Goal: Task Accomplishment & Management: Complete application form

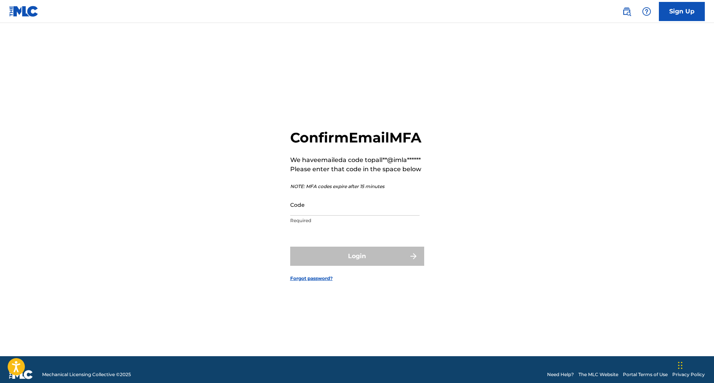
click at [374, 216] on input "Code" at bounding box center [354, 205] width 129 height 22
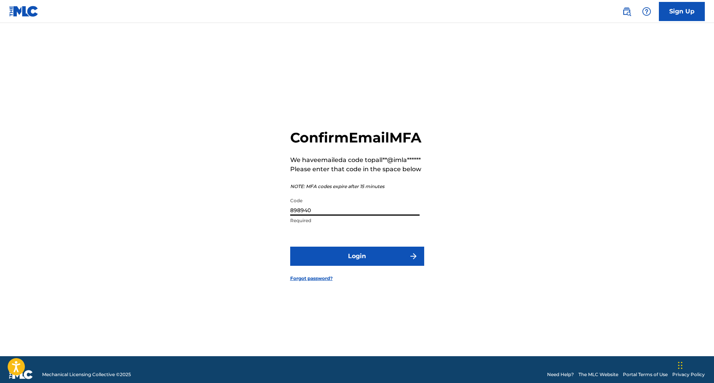
type input "898940"
click at [367, 266] on button "Login" at bounding box center [357, 256] width 134 height 19
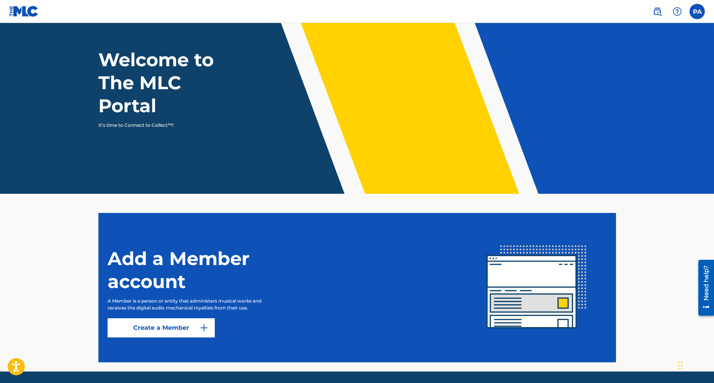
scroll to position [56, 0]
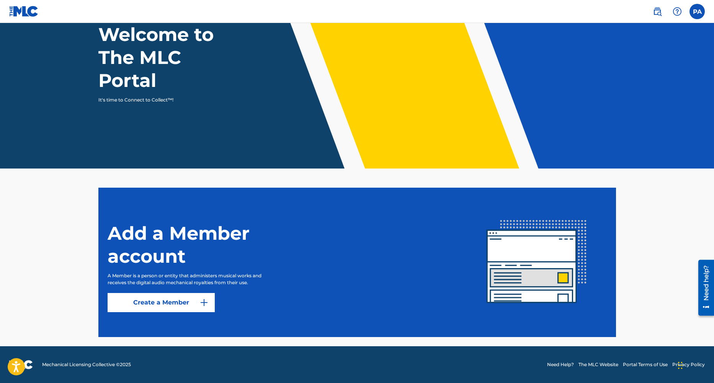
click at [206, 304] on img at bounding box center [204, 302] width 9 height 9
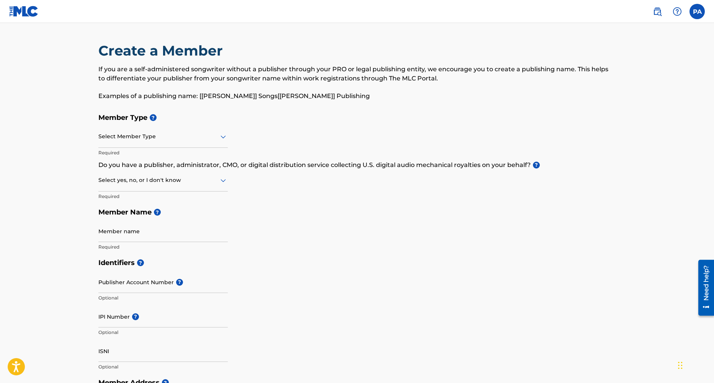
click at [165, 133] on div at bounding box center [162, 137] width 129 height 10
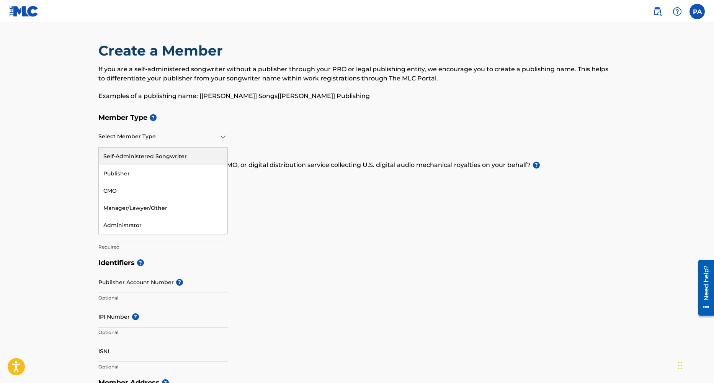
click at [160, 155] on div "Self-Administered Songwriter" at bounding box center [163, 156] width 129 height 17
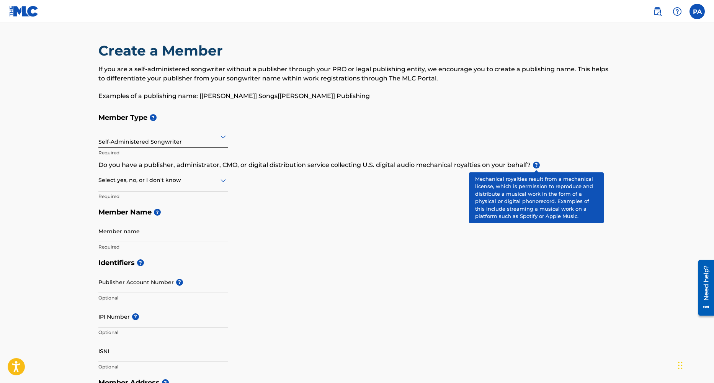
click at [535, 164] on span "?" at bounding box center [536, 165] width 7 height 7
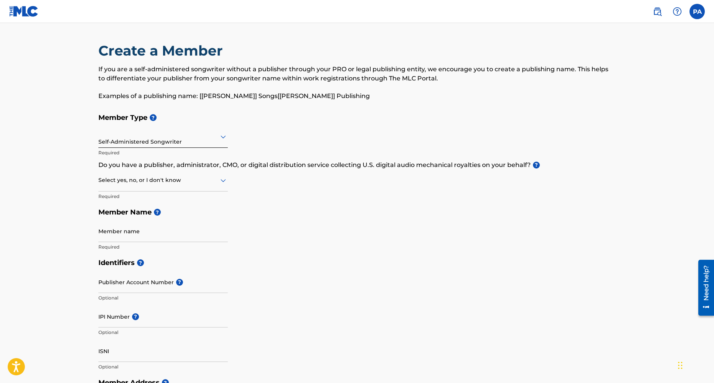
click at [208, 182] on div at bounding box center [162, 180] width 129 height 10
click at [185, 200] on div "Yes" at bounding box center [163, 199] width 129 height 17
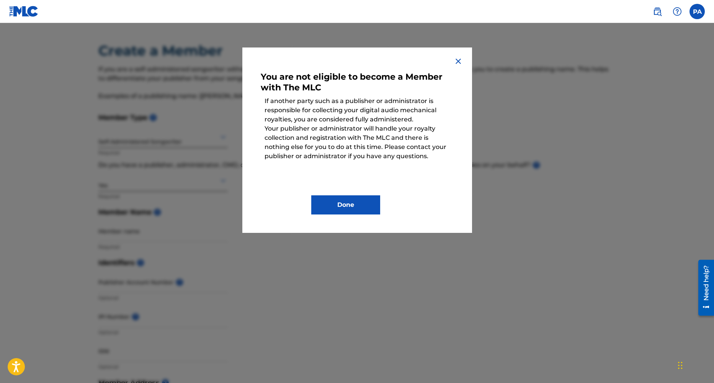
click at [456, 61] on img at bounding box center [458, 61] width 9 height 9
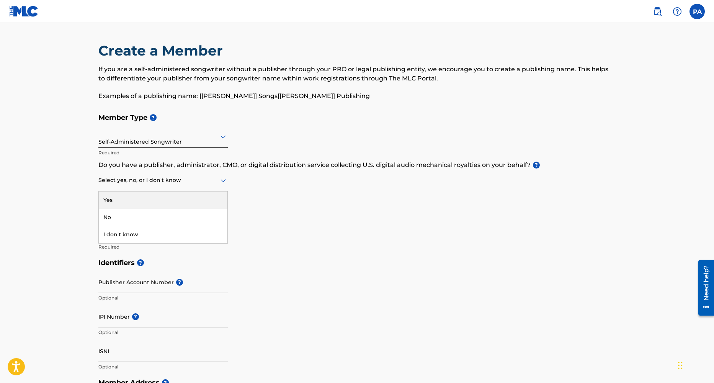
click at [152, 180] on div at bounding box center [162, 180] width 129 height 10
click at [146, 238] on div "I don't know" at bounding box center [163, 234] width 129 height 17
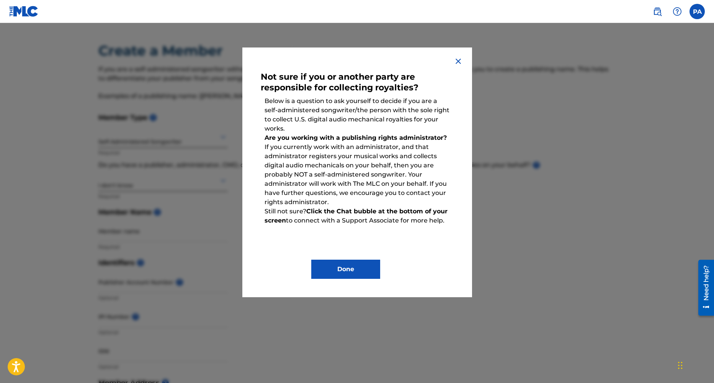
click at [456, 62] on img at bounding box center [458, 61] width 9 height 9
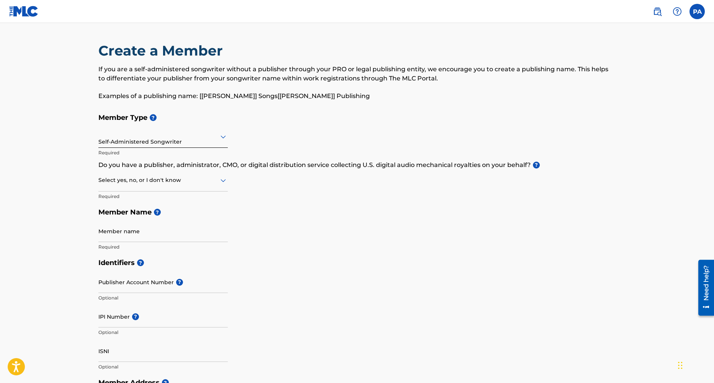
click at [114, 186] on div "Select yes, no, or I don't know" at bounding box center [162, 181] width 129 height 22
click at [115, 213] on div "No" at bounding box center [163, 217] width 129 height 17
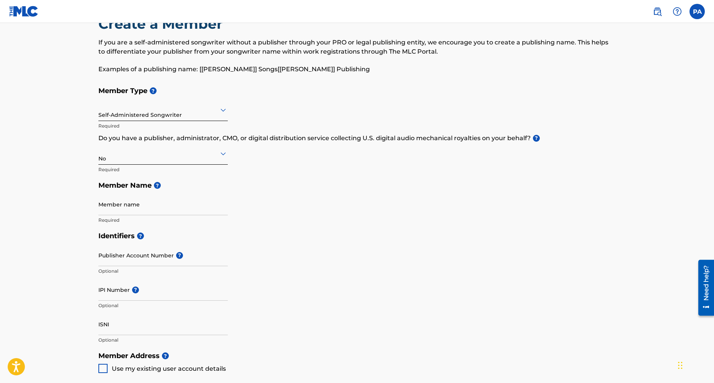
scroll to position [27, 0]
click at [141, 205] on input "Member name" at bounding box center [162, 204] width 129 height 22
type input "princeton [PERSON_NAME]"
type input "[STREET_ADDRESS]"
type input "[GEOGRAPHIC_DATA], [GEOGRAPHIC_DATA], [GEOGRAPHIC_DATA]"
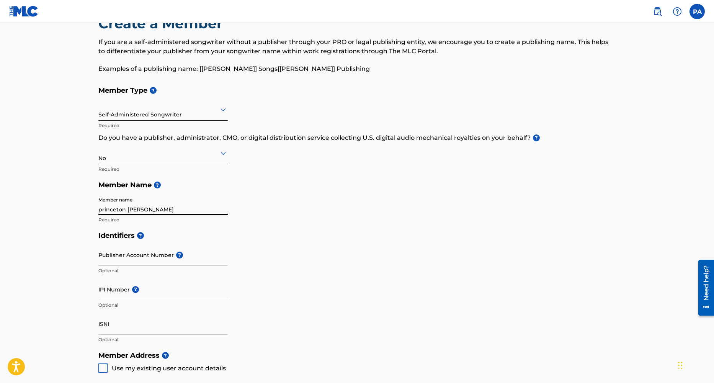
type input "[GEOGRAPHIC_DATA]"
type input "MI"
type input "49037"
type input "1"
type input "269"
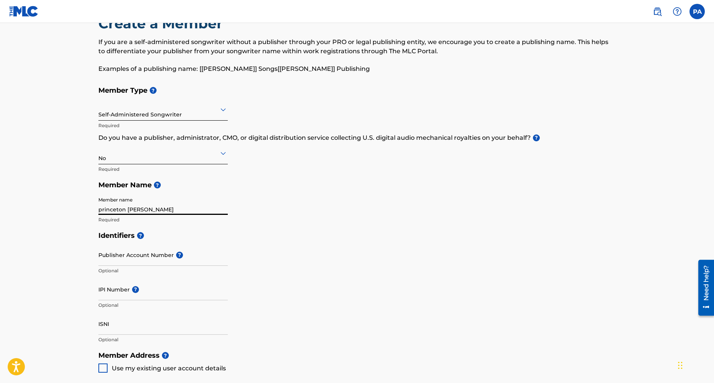
type input "3900027"
type input "[EMAIL_ADDRESS][DOMAIN_NAME]"
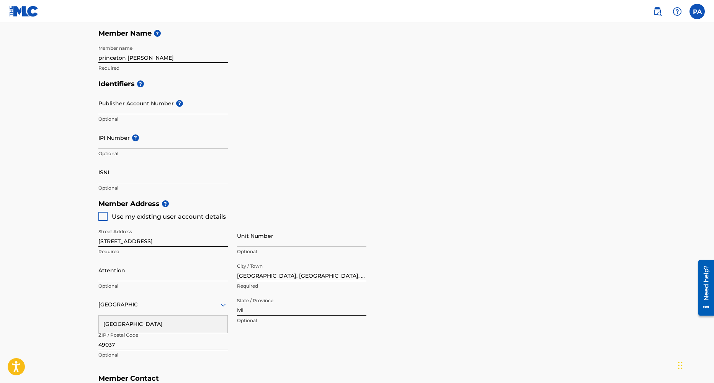
scroll to position [179, 0]
click at [70, 132] on main "Create a Member If you are a self-administered songwriter without a publisher t…" at bounding box center [357, 188] width 714 height 688
click at [106, 219] on div at bounding box center [102, 215] width 9 height 9
type input "[STREET_ADDRESS]"
type input "[GEOGRAPHIC_DATA]"
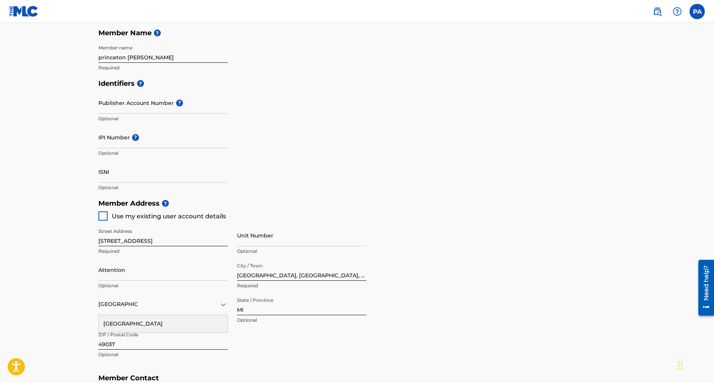
type input "[PERSON_NAME][EMAIL_ADDRESS][DOMAIN_NAME]"
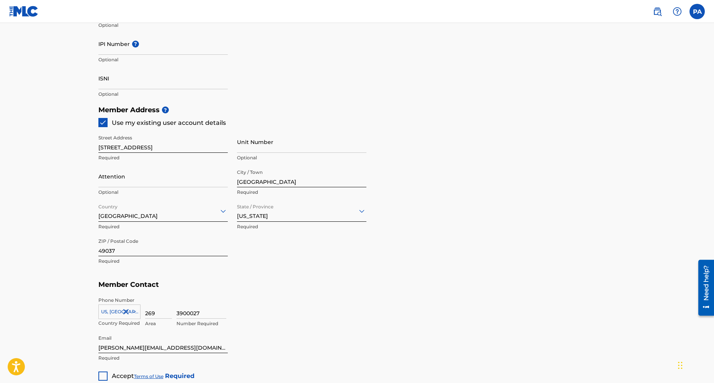
scroll to position [365, 0]
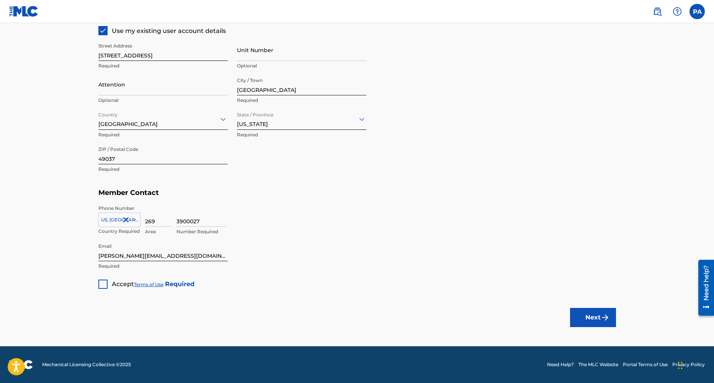
click at [103, 283] on div at bounding box center [102, 284] width 9 height 9
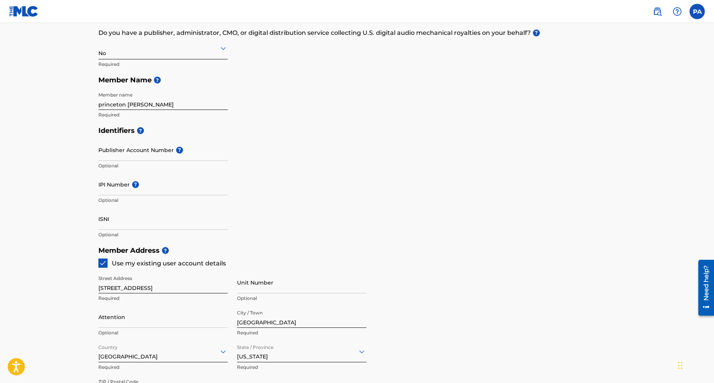
scroll to position [0, 0]
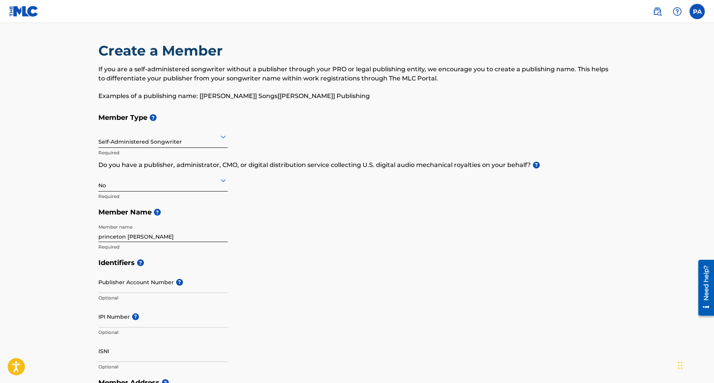
click at [699, 14] on label at bounding box center [697, 11] width 15 height 15
click at [697, 11] on input "PA Princeton Allen [EMAIL_ADDRESS][DOMAIN_NAME] Notification Preferences Profil…" at bounding box center [697, 11] width 0 height 0
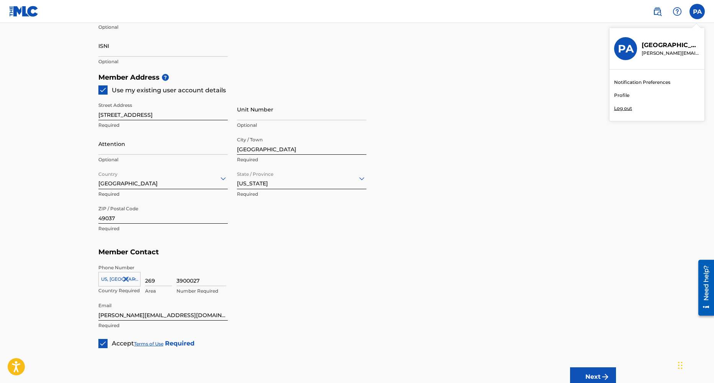
scroll to position [306, 0]
click at [583, 374] on button "Next" at bounding box center [593, 376] width 46 height 19
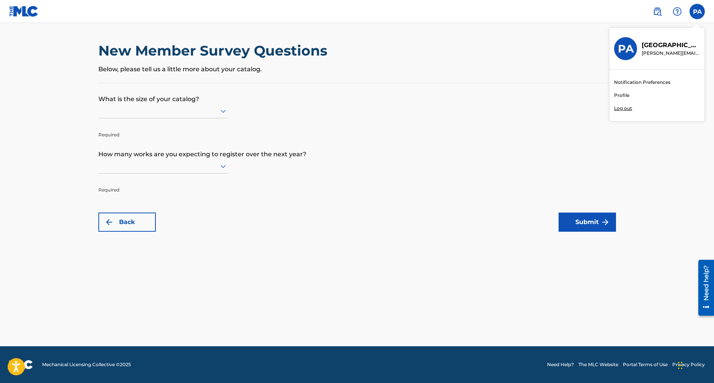
click at [150, 112] on div at bounding box center [162, 111] width 129 height 10
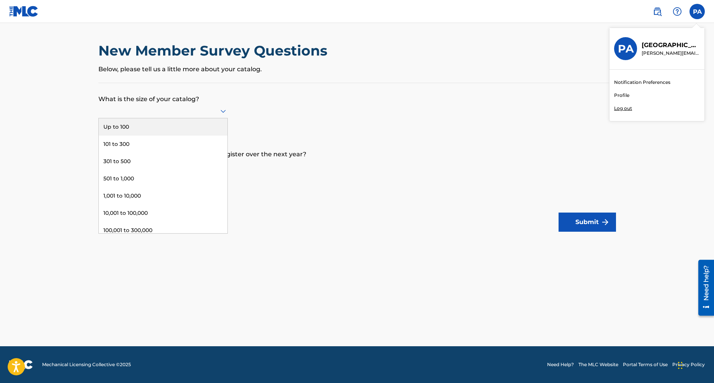
click at [147, 121] on div "Up to 100" at bounding box center [163, 126] width 129 height 17
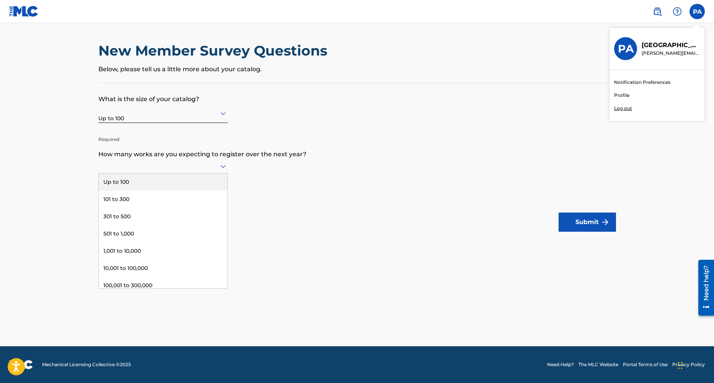
click at [147, 168] on div at bounding box center [162, 166] width 129 height 10
click at [136, 182] on div "Up to 100" at bounding box center [163, 181] width 129 height 17
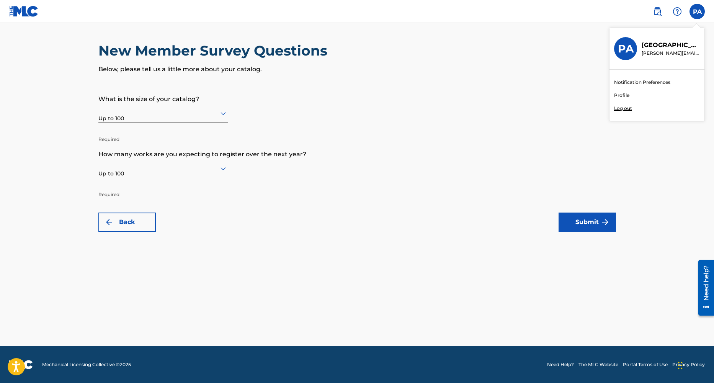
click at [603, 219] on img "submit" at bounding box center [605, 222] width 9 height 9
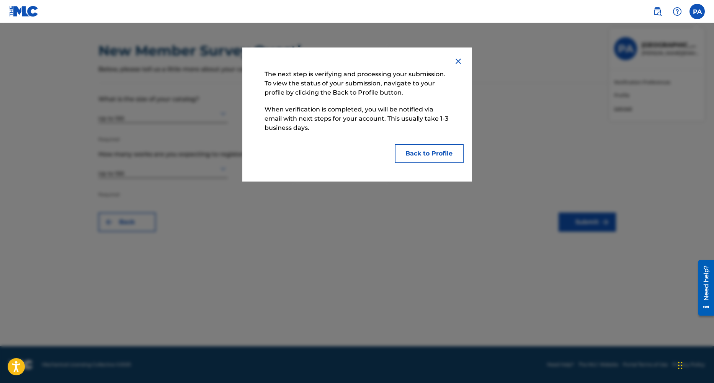
click at [419, 155] on button "Back to Profile" at bounding box center [429, 153] width 69 height 19
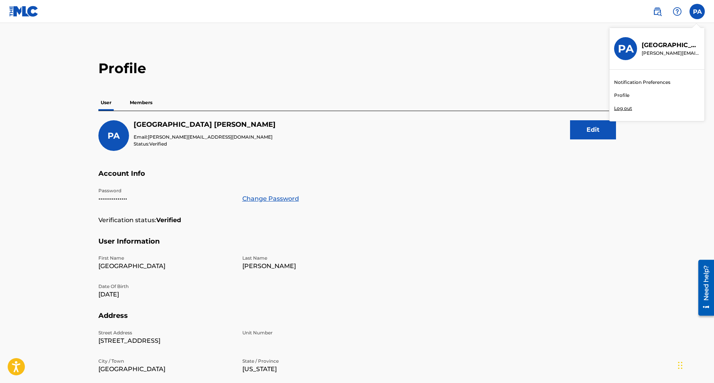
click at [148, 105] on p "Members" at bounding box center [141, 103] width 27 height 16
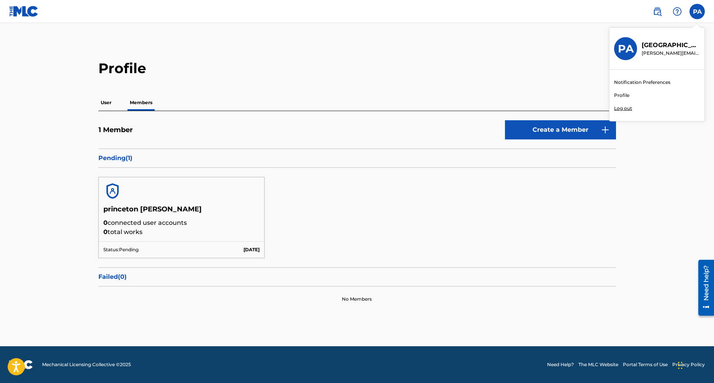
click at [656, 11] on img at bounding box center [657, 11] width 9 height 9
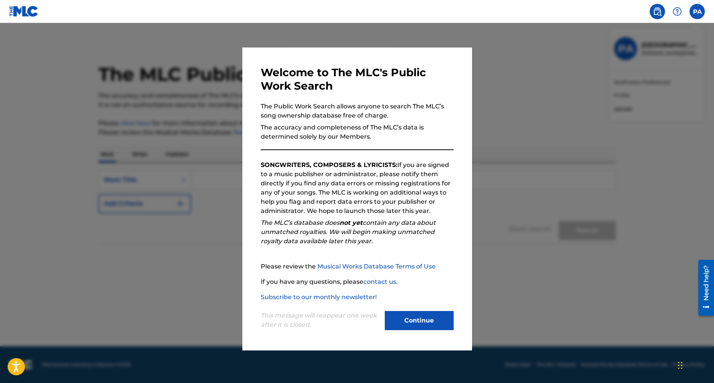
click at [413, 321] on button "Continue" at bounding box center [419, 320] width 69 height 19
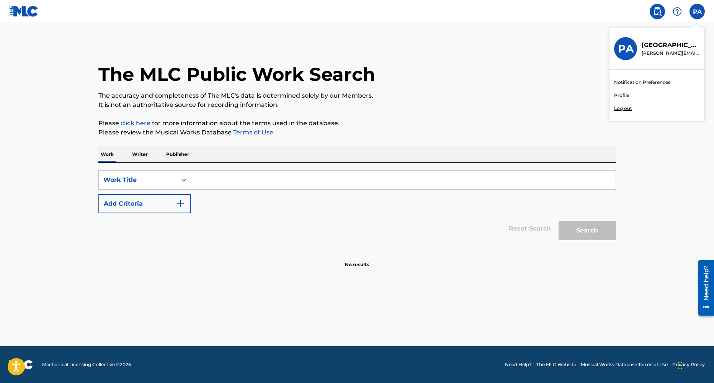
click at [138, 123] on link "click here" at bounding box center [136, 122] width 30 height 7
click at [145, 157] on p "Writer" at bounding box center [140, 154] width 20 height 16
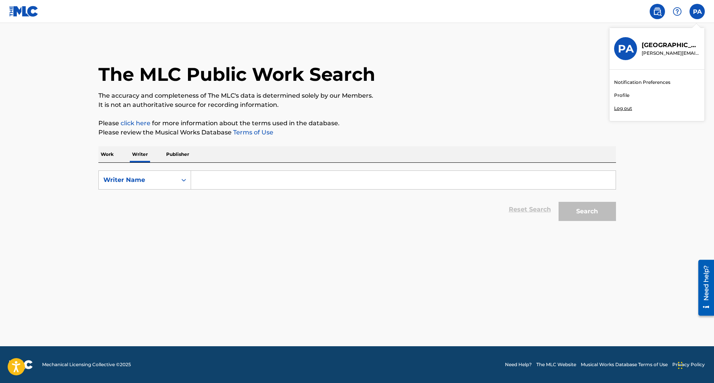
click at [177, 159] on p "Publisher" at bounding box center [178, 154] width 28 height 16
click at [115, 157] on p "Work" at bounding box center [107, 154] width 18 height 16
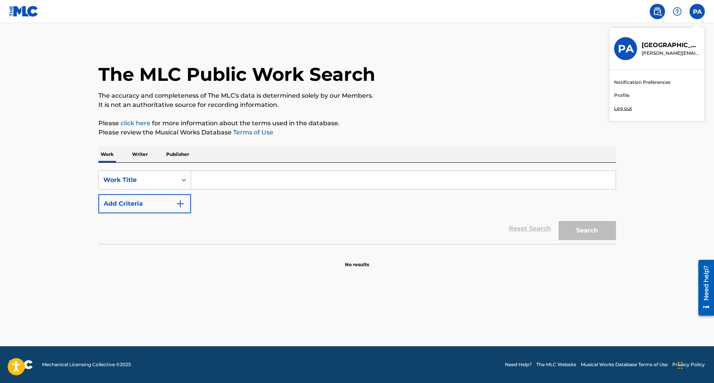
click at [185, 205] on img "Search Form" at bounding box center [180, 203] width 9 height 9
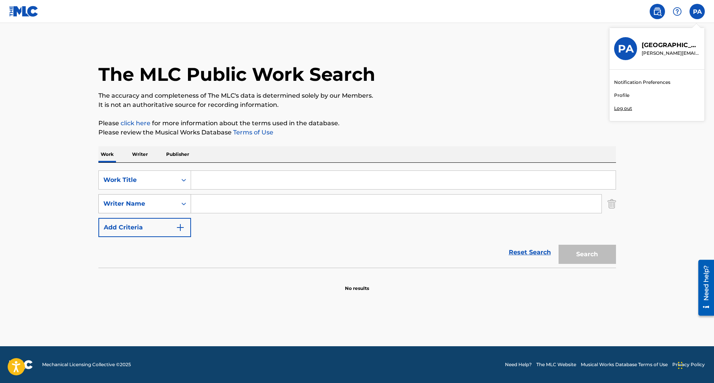
click at [172, 204] on div "Writer Name" at bounding box center [138, 203] width 78 height 15
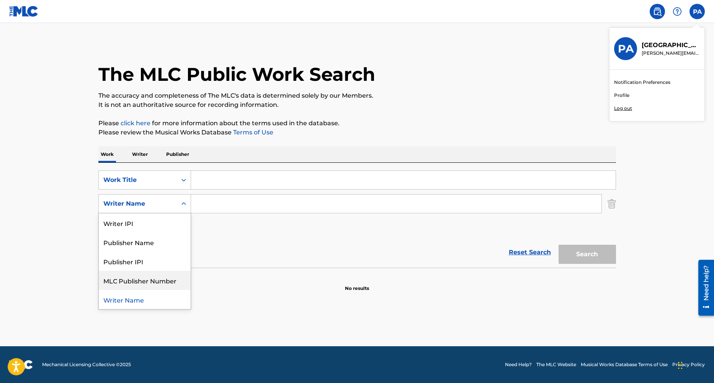
click at [232, 229] on div "SearchWithCriteria9af288a2-c5d7-4595-9451-6015706c53d2 Work Title SearchWithCri…" at bounding box center [357, 203] width 518 height 67
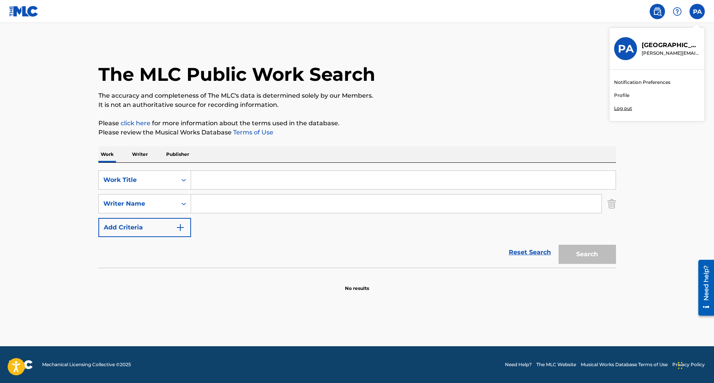
click at [232, 183] on input "Search Form" at bounding box center [403, 180] width 425 height 18
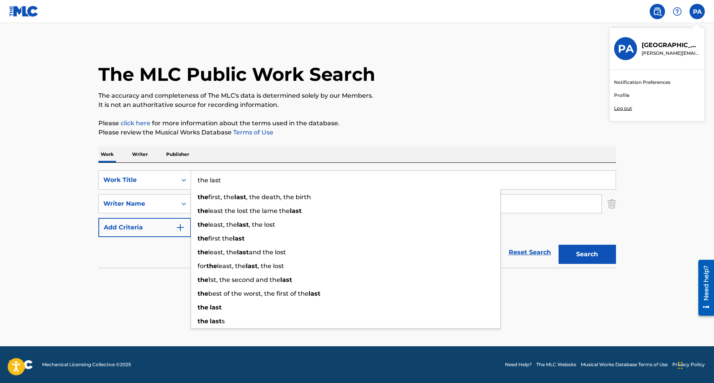
type input "the last"
click at [76, 217] on main "The MLC Public Work Search The accuracy and completeness of The MLC's data is d…" at bounding box center [357, 184] width 714 height 323
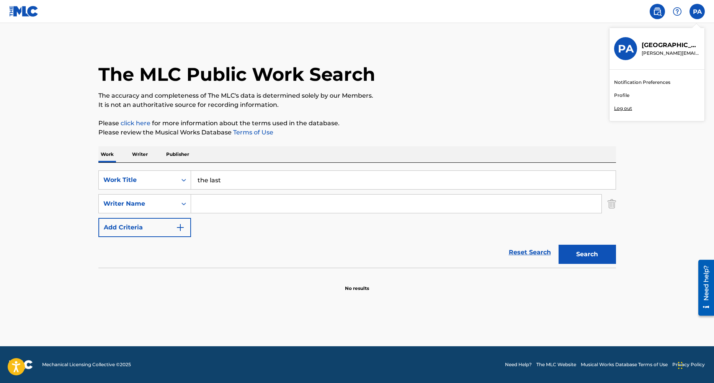
click at [201, 205] on input "Search Form" at bounding box center [396, 204] width 411 height 18
type input "[PERSON_NAME] l"
click at [601, 257] on button "Search" at bounding box center [587, 254] width 57 height 19
click at [182, 226] on img "Search Form" at bounding box center [180, 227] width 9 height 9
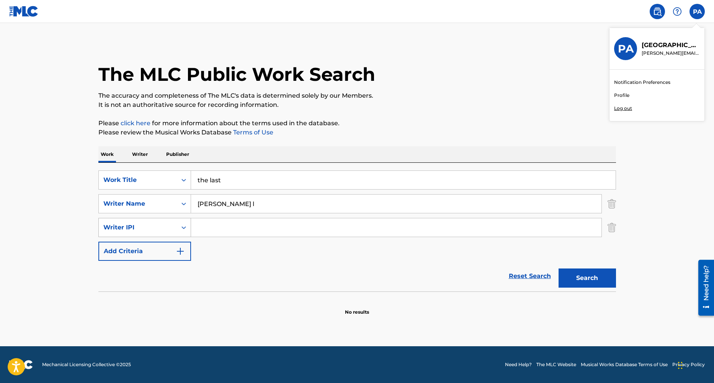
click at [178, 228] on div "Search Form" at bounding box center [184, 228] width 14 height 14
click at [177, 249] on div "Publisher Name" at bounding box center [145, 246] width 92 height 19
click at [180, 229] on icon "Search Form" at bounding box center [184, 228] width 8 height 8
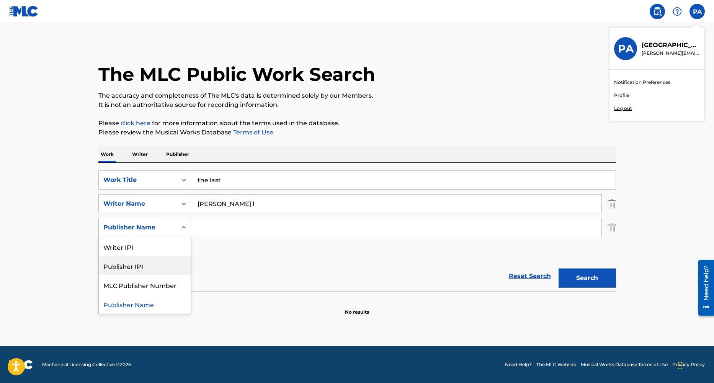
click at [182, 263] on div "Publisher IPI" at bounding box center [145, 265] width 92 height 19
click at [196, 237] on div "Search Form" at bounding box center [396, 227] width 411 height 19
click at [202, 231] on input "Search Form" at bounding box center [396, 227] width 411 height 18
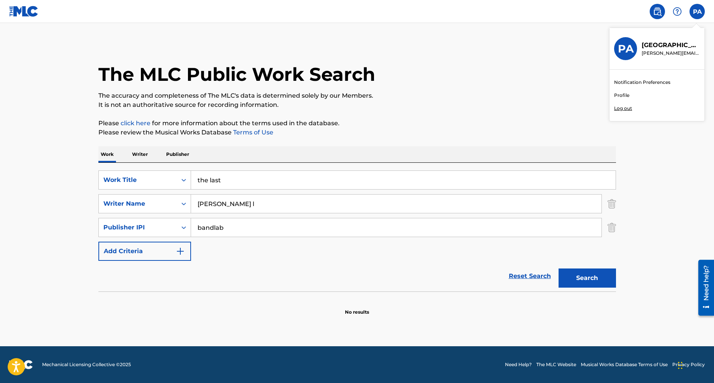
type input "bandlab"
click at [586, 275] on button "Search" at bounding box center [587, 277] width 57 height 19
click at [231, 203] on input "[PERSON_NAME] l" at bounding box center [396, 204] width 411 height 18
click at [126, 156] on div "Work Writer Publisher" at bounding box center [357, 154] width 518 height 16
click at [131, 157] on p "Writer" at bounding box center [140, 154] width 20 height 16
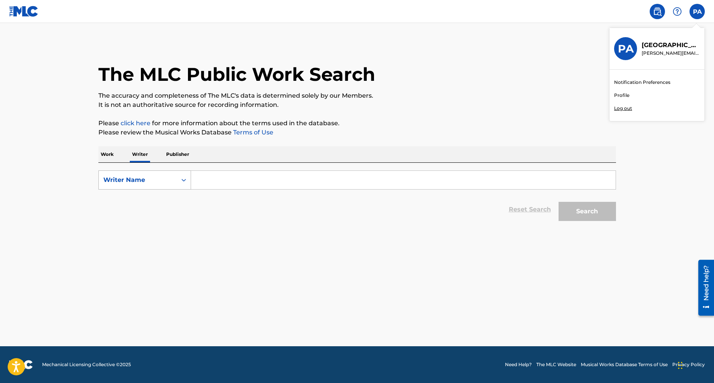
click at [161, 179] on div "Writer Name" at bounding box center [137, 179] width 69 height 9
click at [210, 185] on input "Search Form" at bounding box center [403, 180] width 425 height 18
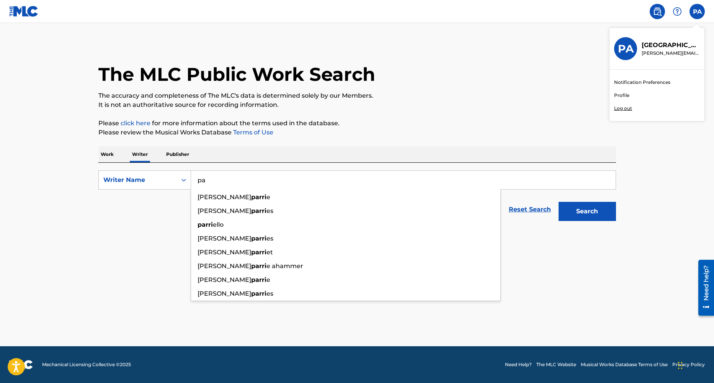
type input "p"
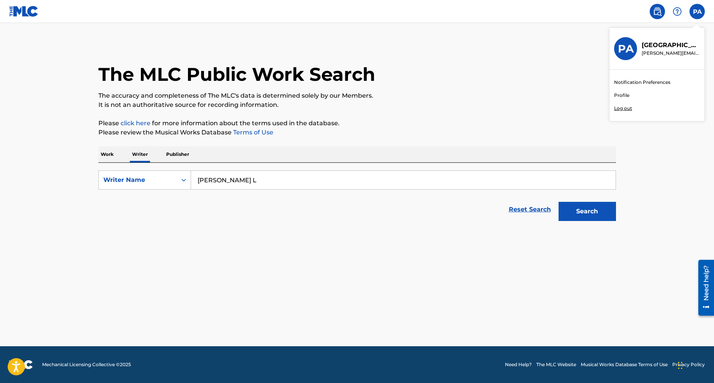
type input "[PERSON_NAME] L"
click at [188, 157] on p "Publisher" at bounding box center [178, 154] width 28 height 16
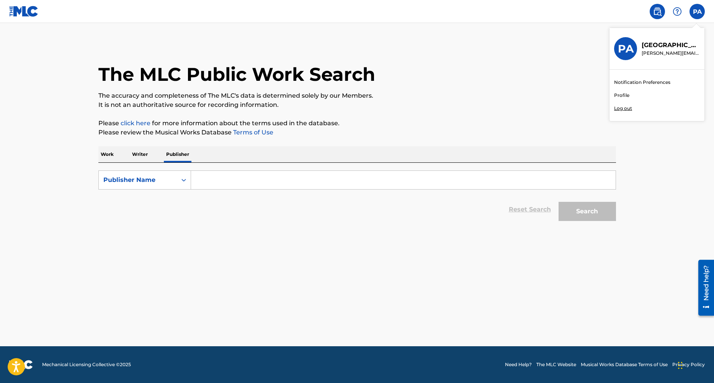
click at [119, 158] on div "Work Writer Publisher" at bounding box center [357, 154] width 518 height 16
click at [115, 157] on p "Work" at bounding box center [107, 154] width 18 height 16
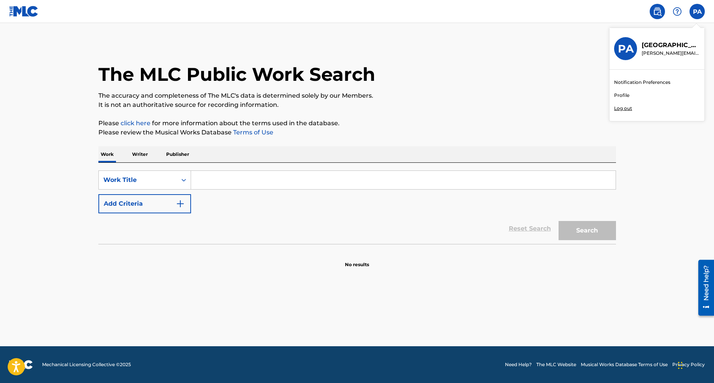
click at [144, 155] on p "Writer" at bounding box center [140, 154] width 20 height 16
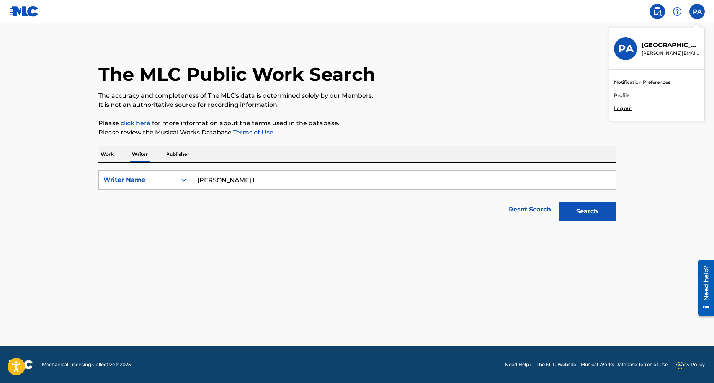
click at [580, 212] on button "Search" at bounding box center [587, 211] width 57 height 19
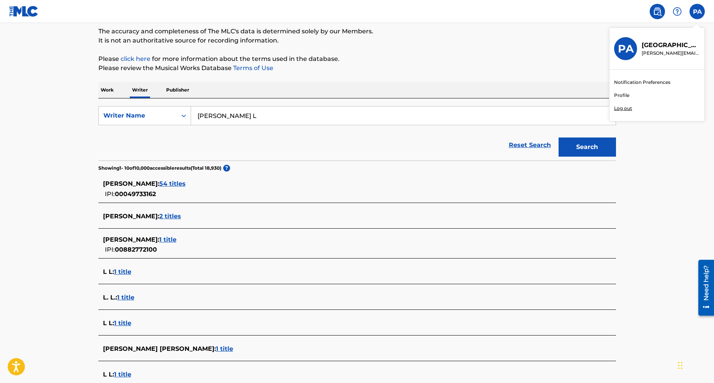
scroll to position [64, 0]
drag, startPoint x: 234, startPoint y: 115, endPoint x: 190, endPoint y: 113, distance: 44.1
click at [190, 113] on div "SearchWithCriteriabe2b4c77-be81-485b-a820-99a1a7768b7d Writer Name [PERSON_NAME]" at bounding box center [357, 115] width 518 height 19
click at [559, 138] on button "Search" at bounding box center [587, 147] width 57 height 19
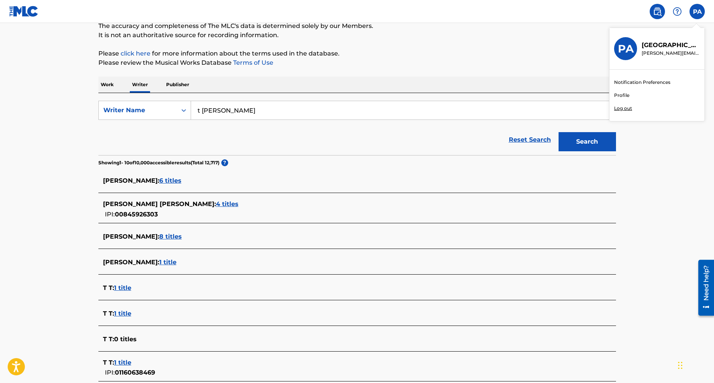
scroll to position [64, 0]
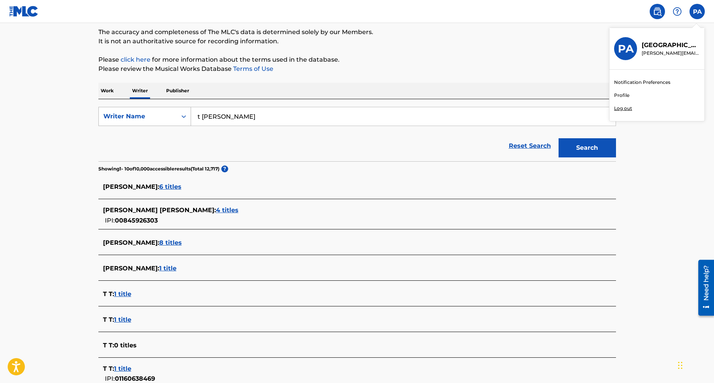
drag, startPoint x: 236, startPoint y: 115, endPoint x: 178, endPoint y: 115, distance: 58.2
click at [178, 115] on div "SearchWithCriteriabe2b4c77-be81-485b-a820-99a1a7768b7d Writer Name [PERSON_NAME]" at bounding box center [357, 116] width 518 height 19
click at [559, 138] on button "Search" at bounding box center [587, 147] width 57 height 19
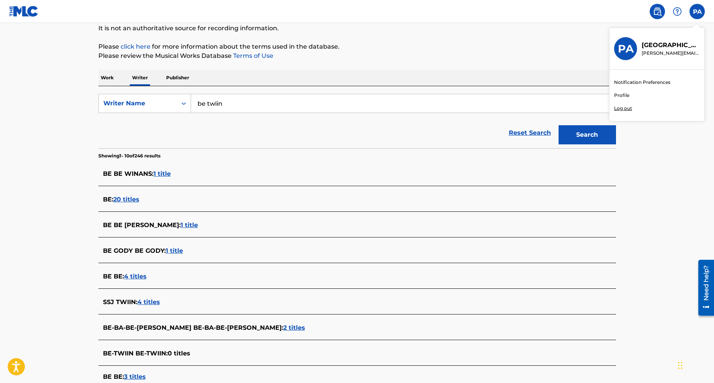
scroll to position [68, 0]
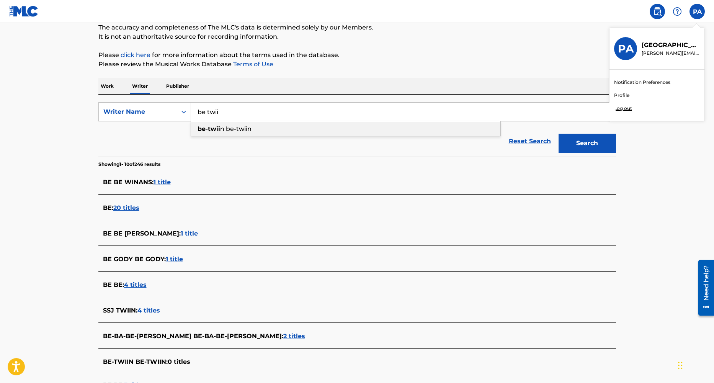
click at [208, 129] on strong "twii" at bounding box center [214, 128] width 12 height 7
type input "be-twiin"
click at [574, 142] on button "Search" at bounding box center [587, 143] width 57 height 19
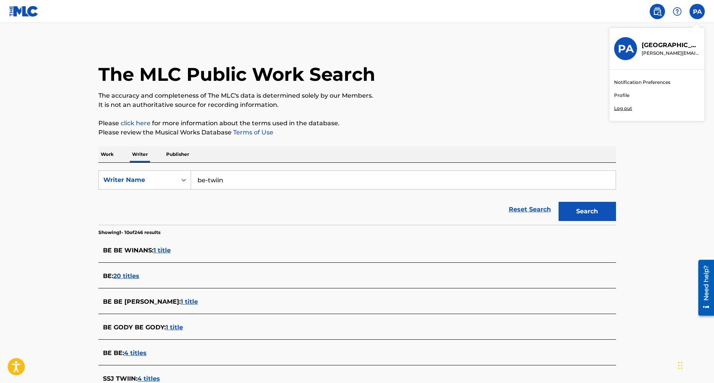
click at [185, 150] on p "Publisher" at bounding box center [178, 154] width 28 height 16
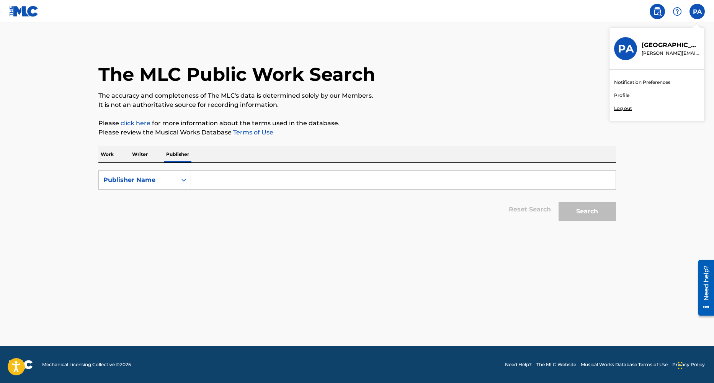
click at [232, 179] on input "Search Form" at bounding box center [403, 180] width 425 height 18
click at [559, 202] on button "Search" at bounding box center [587, 211] width 57 height 19
type input "be twiin"
click at [559, 202] on button "Search" at bounding box center [587, 211] width 57 height 19
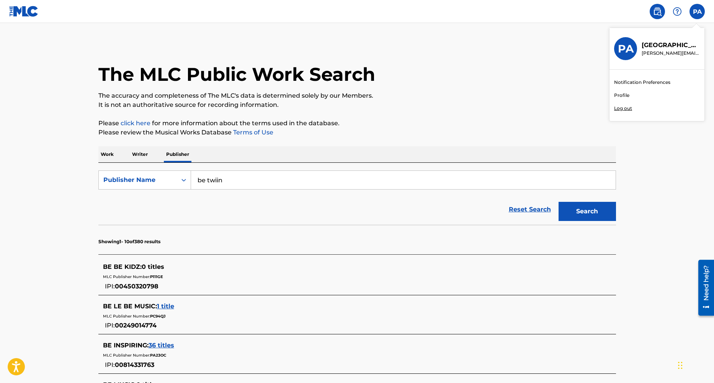
click at [133, 153] on p "Writer" at bounding box center [140, 154] width 20 height 16
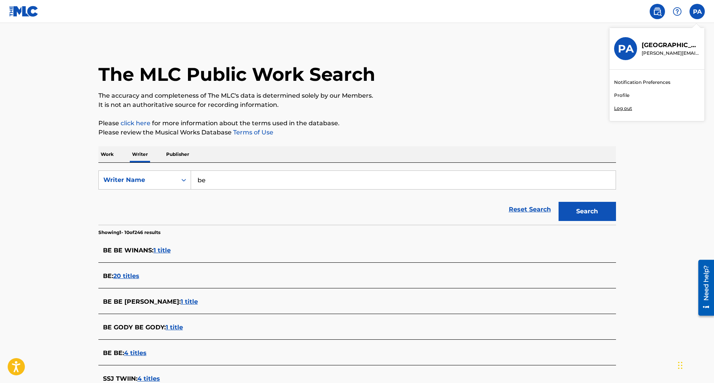
type input "b"
type input "princeton [PERSON_NAME]"
click at [559, 202] on button "Search" at bounding box center [587, 211] width 57 height 19
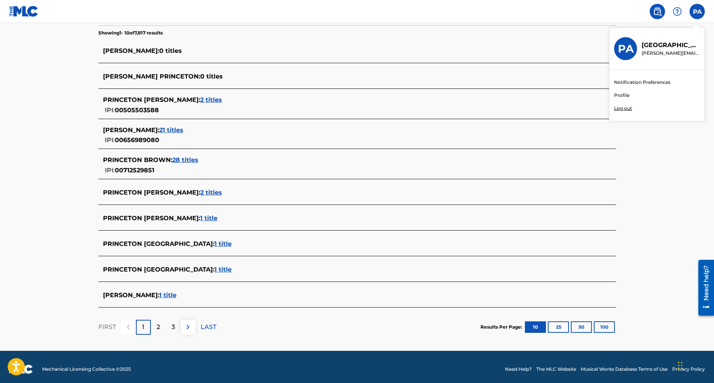
scroll to position [200, 0]
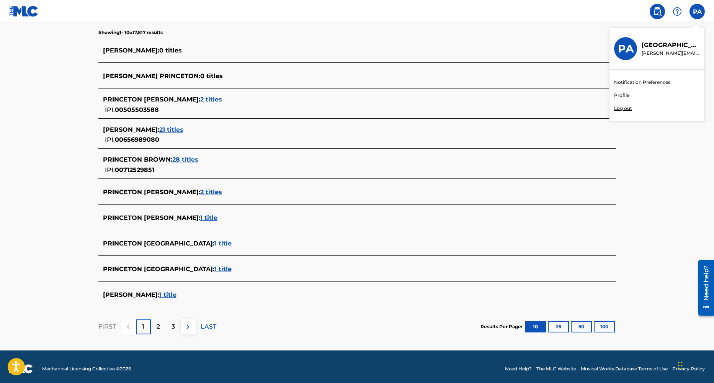
click at [214, 240] on span "1 title" at bounding box center [222, 243] width 17 height 7
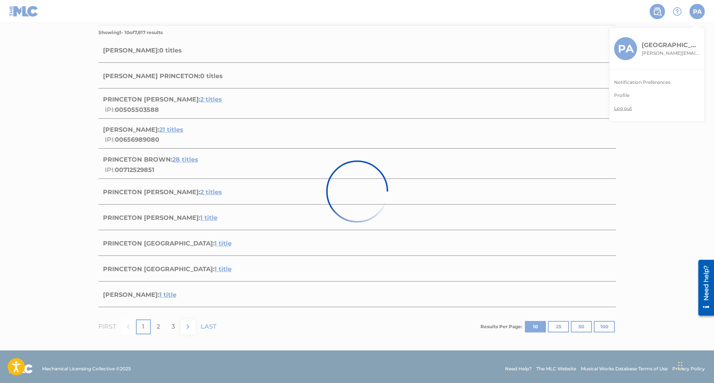
scroll to position [10, 0]
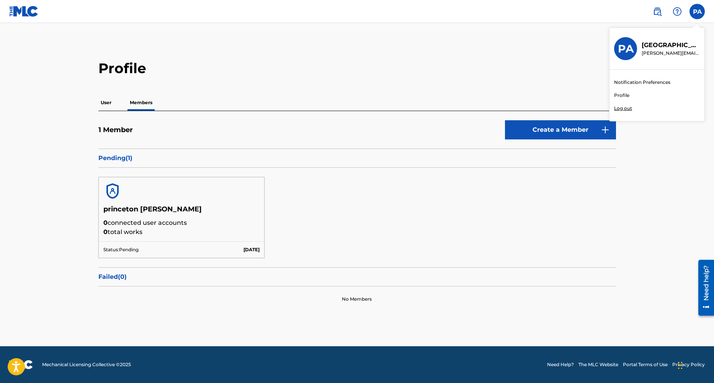
click at [115, 157] on p "Pending ( 1 )" at bounding box center [357, 158] width 518 height 9
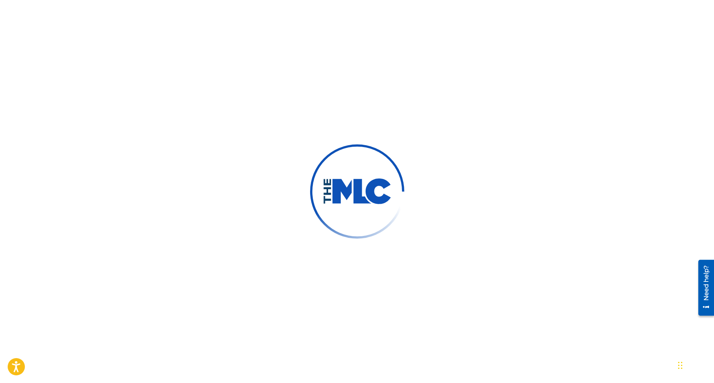
click at [367, 99] on div at bounding box center [357, 191] width 714 height 383
